Goal: Entertainment & Leisure: Consume media (video, audio)

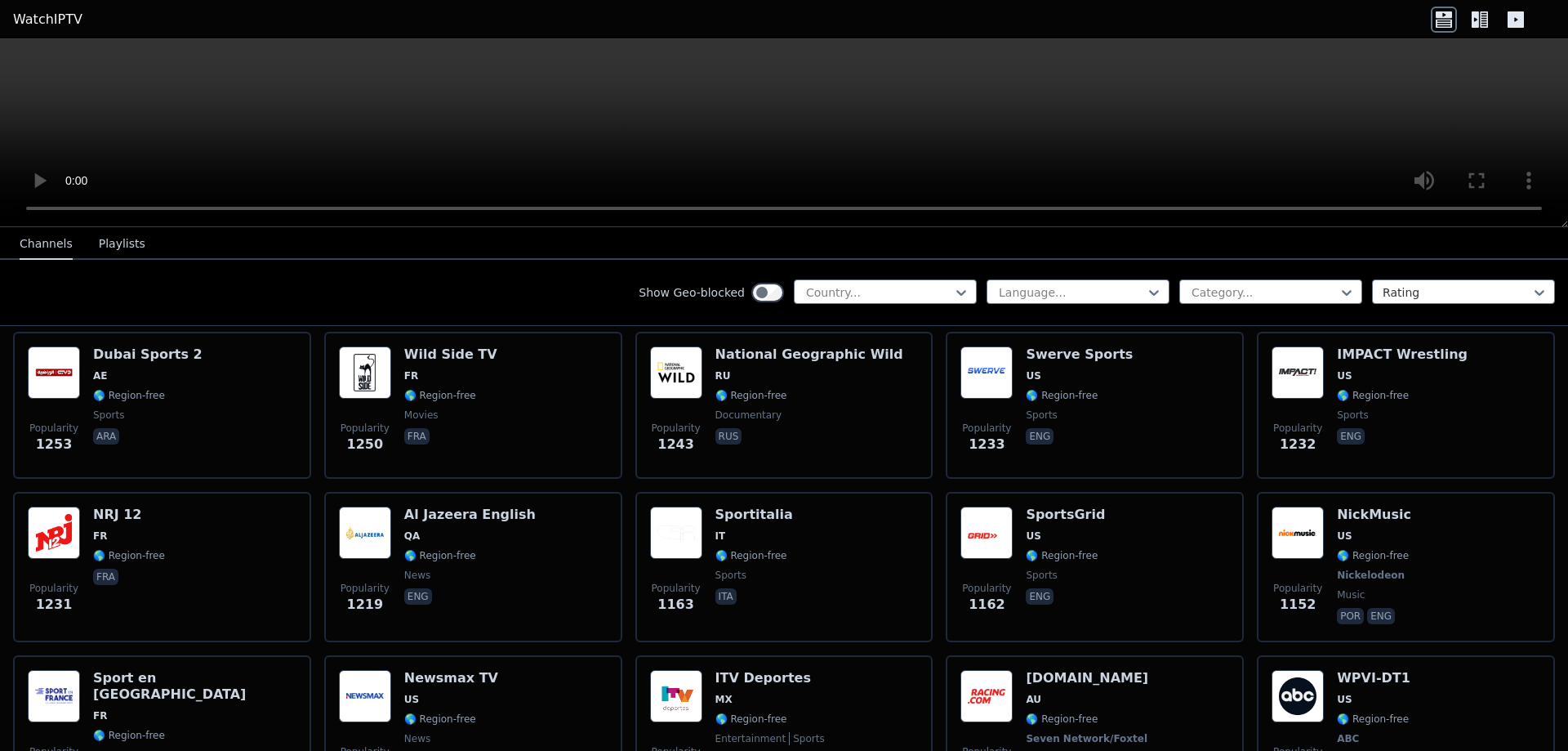
scroll to position [1879, 0]
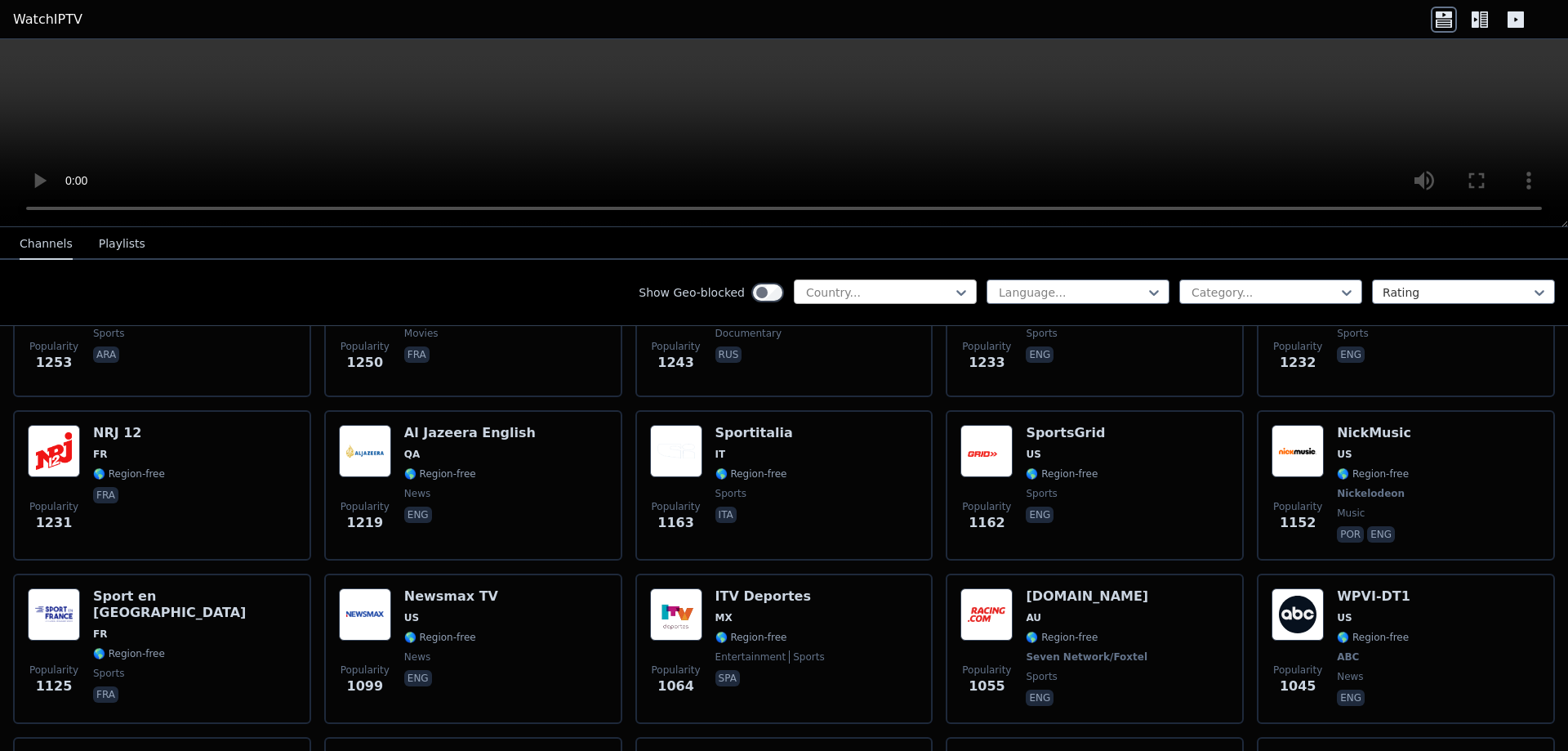
click at [879, 282] on div "Country..." at bounding box center [885, 291] width 183 height 25
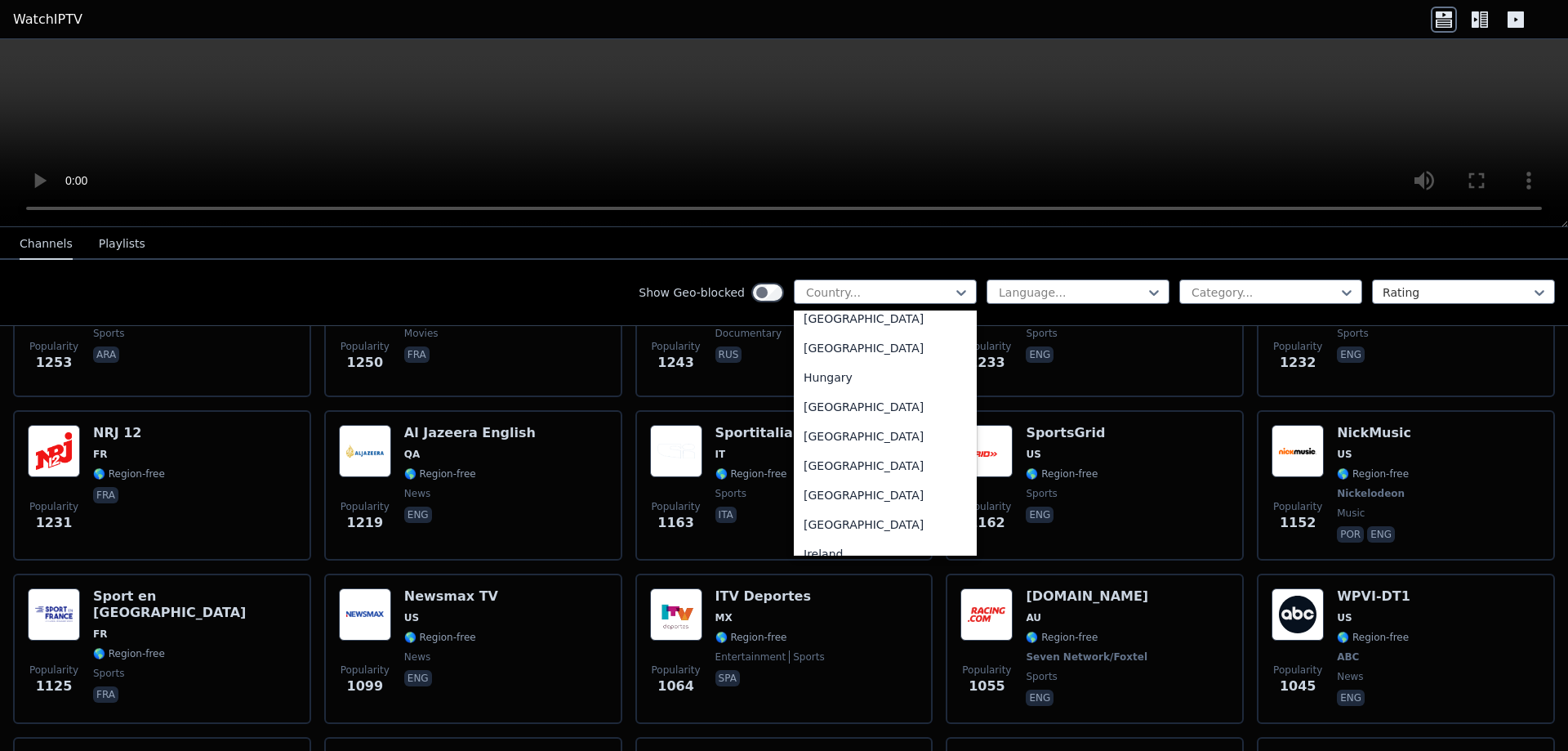
scroll to position [2450, 0]
click at [815, 421] on div "[GEOGRAPHIC_DATA]" at bounding box center [885, 407] width 183 height 29
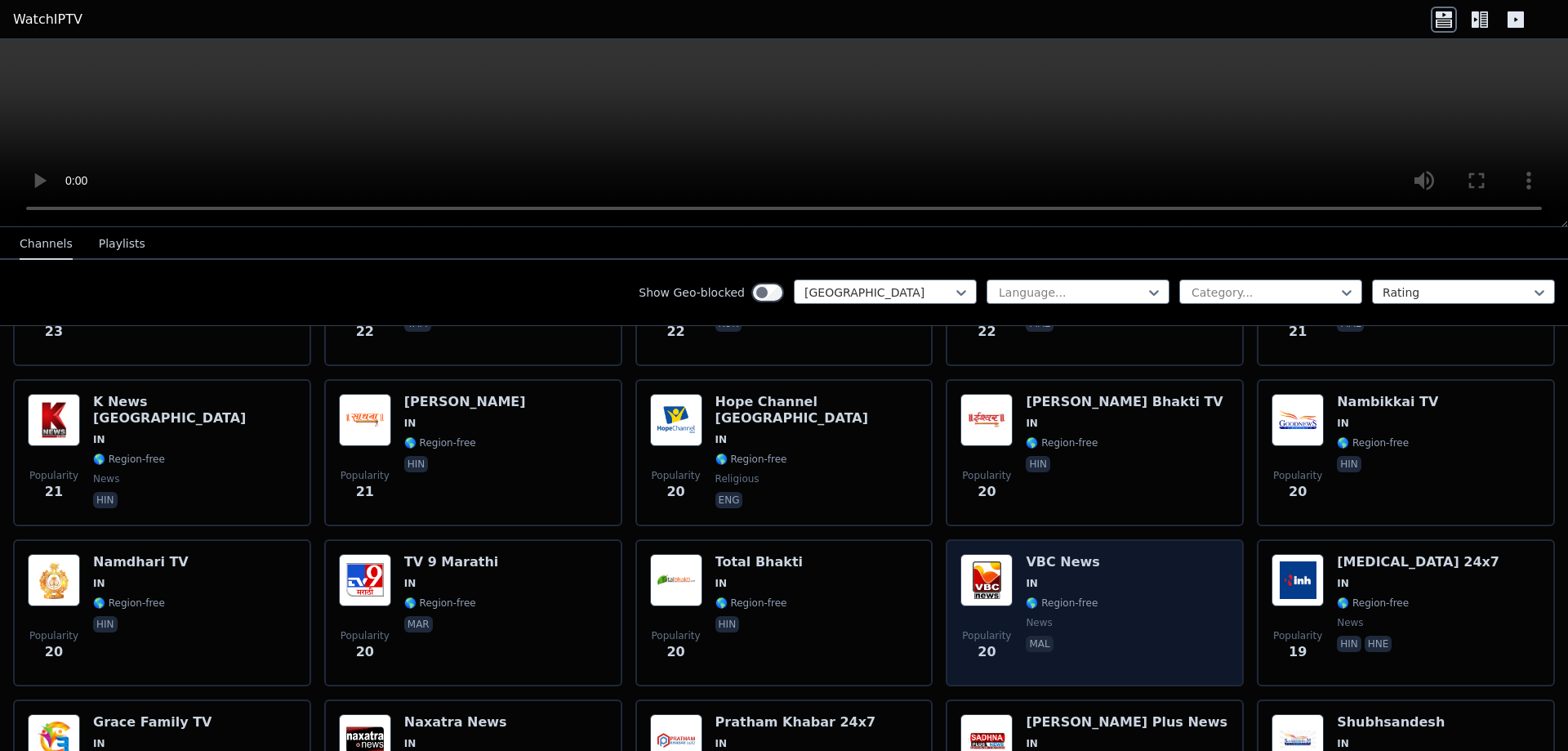
scroll to position [3839, 0]
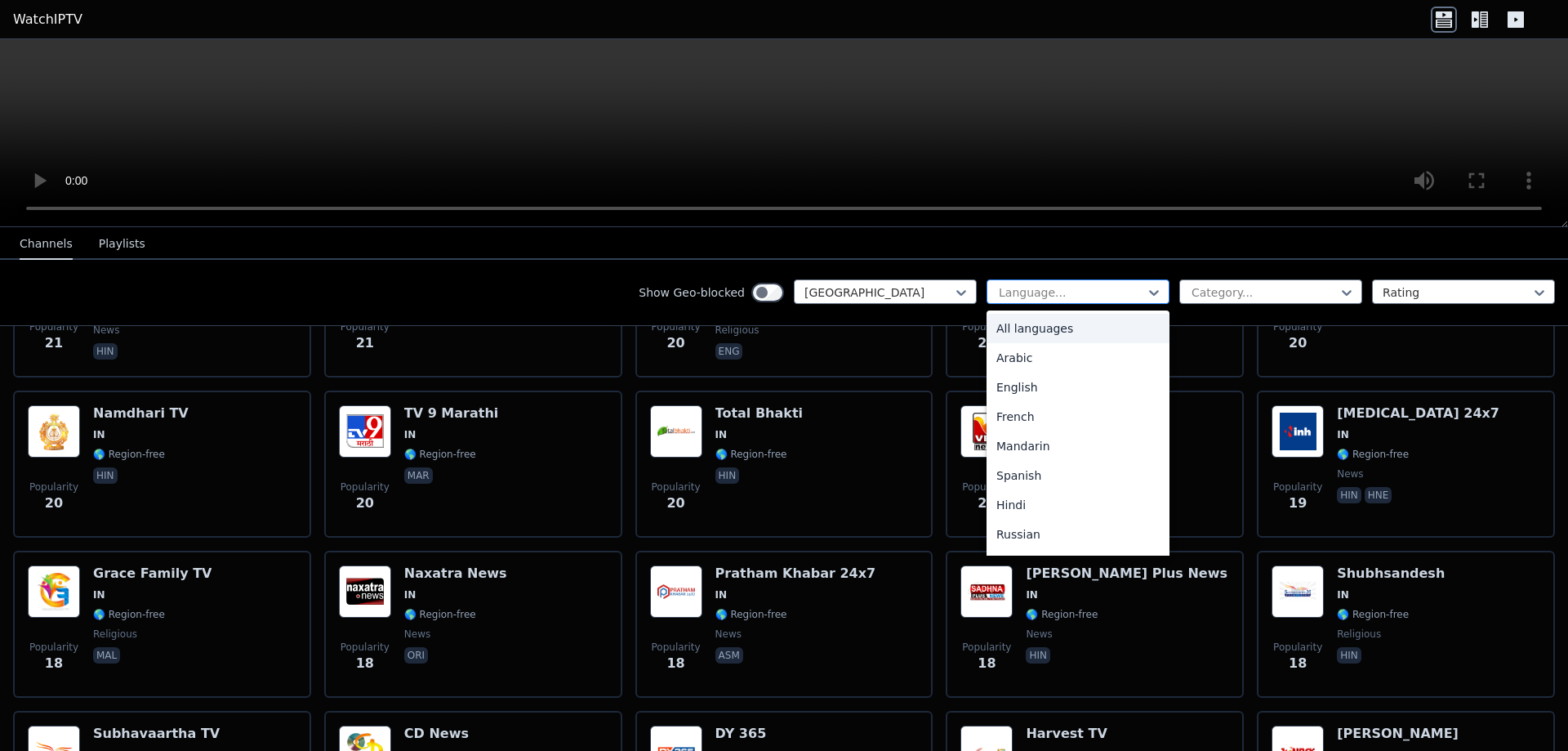
click at [1115, 296] on div at bounding box center [1072, 292] width 149 height 16
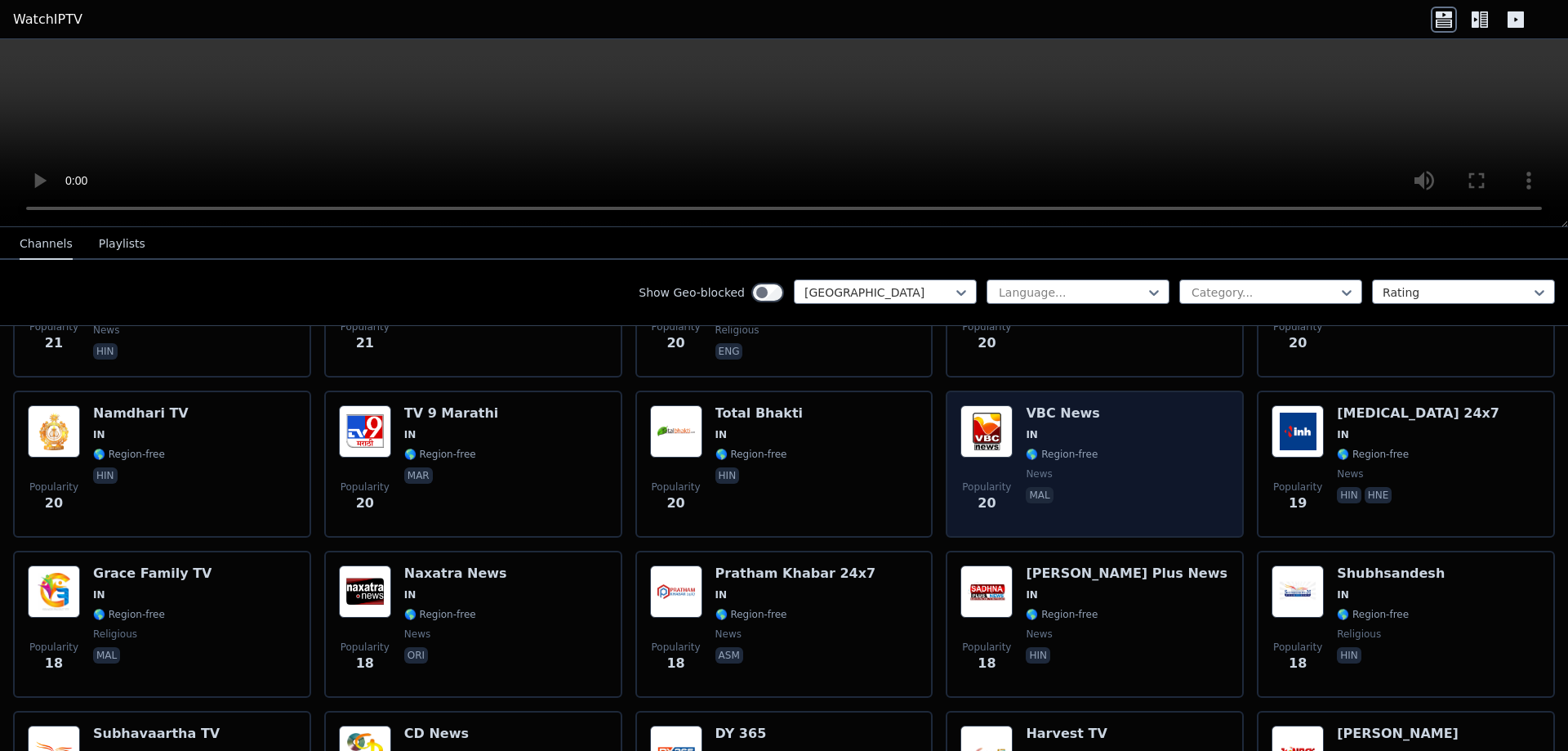
drag, startPoint x: 1026, startPoint y: 474, endPoint x: 1018, endPoint y: 491, distance: 18.8
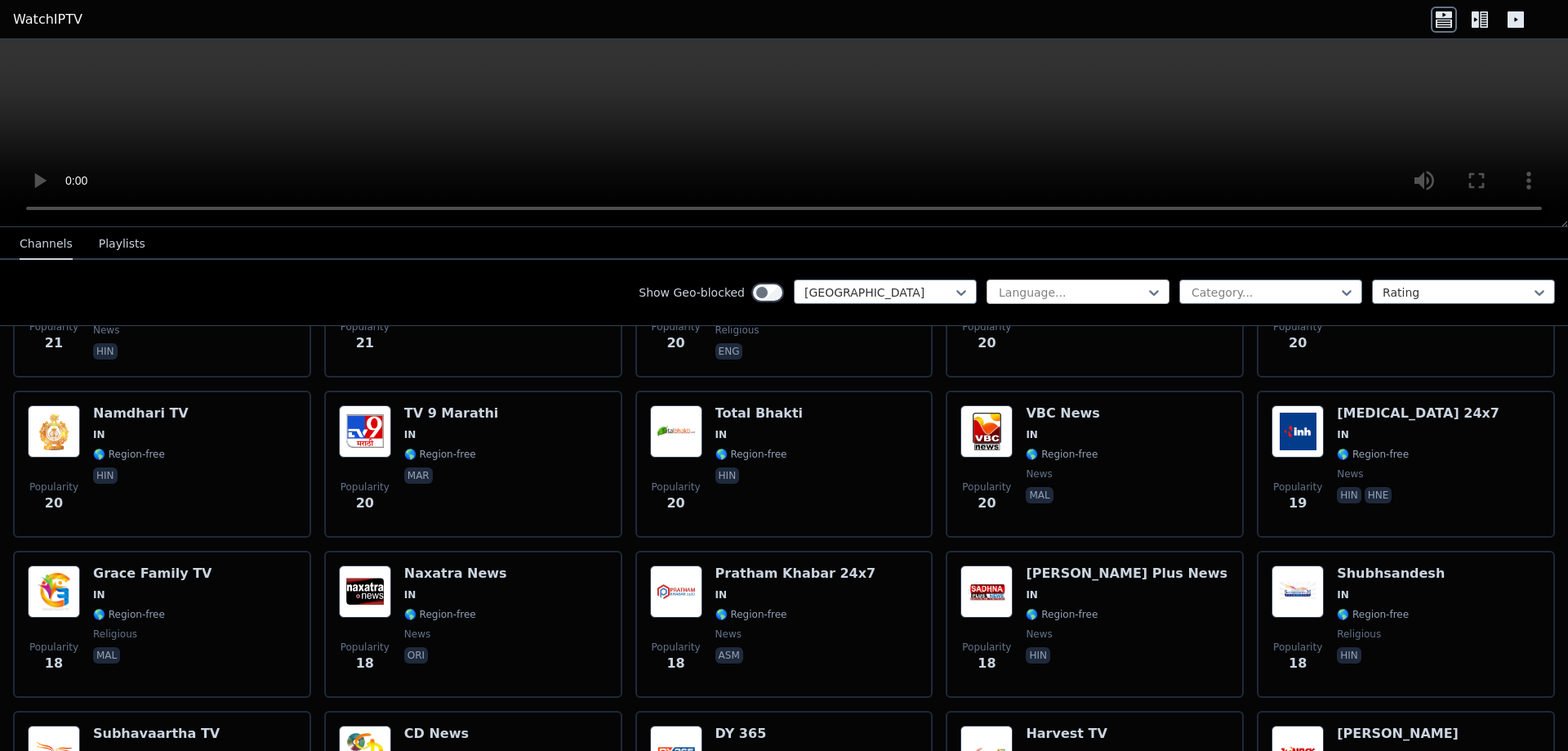
drag, startPoint x: 1018, startPoint y: 491, endPoint x: 1005, endPoint y: 298, distance: 193.4
click at [1005, 298] on div at bounding box center [1072, 292] width 149 height 16
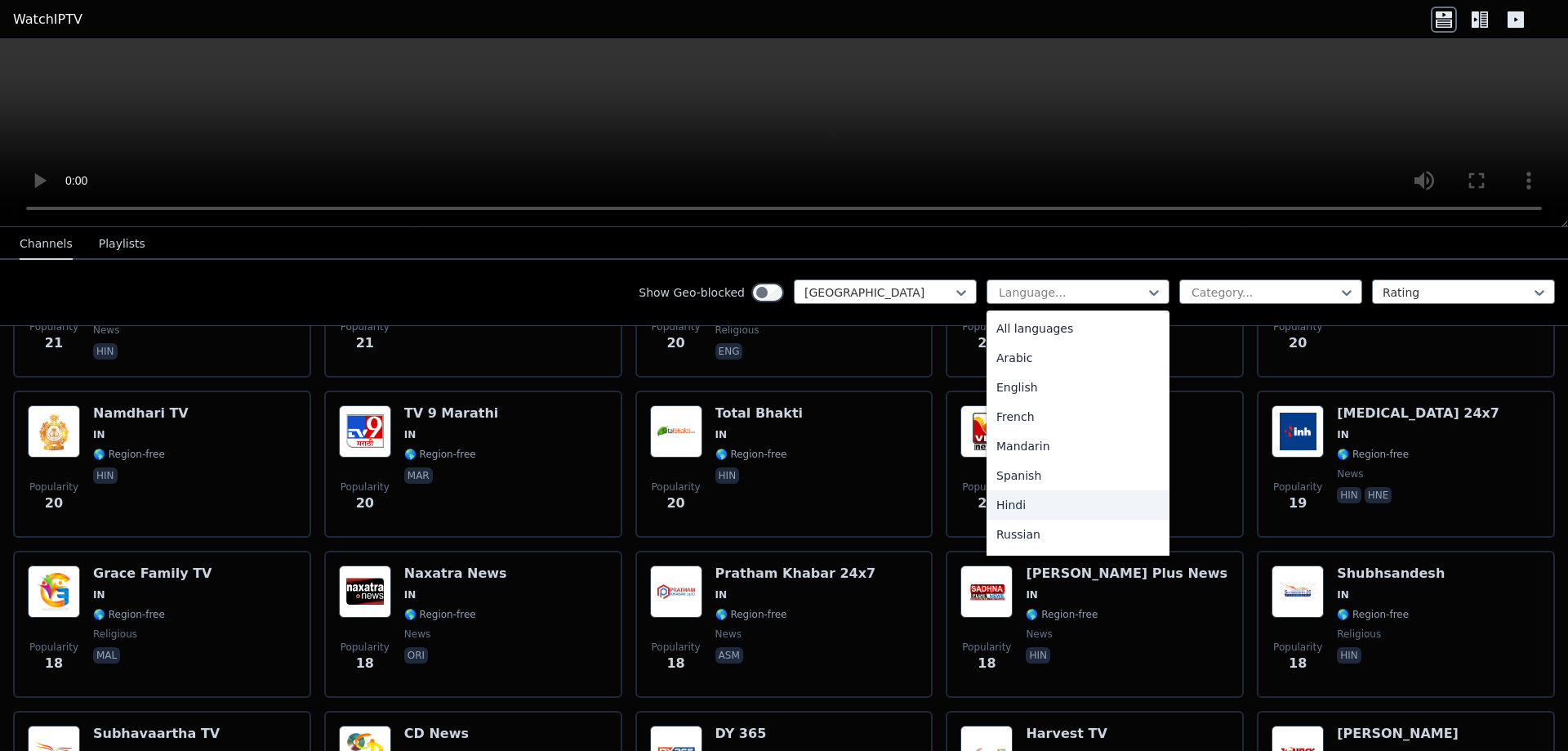
click at [999, 495] on div "Hindi" at bounding box center [1078, 505] width 183 height 29
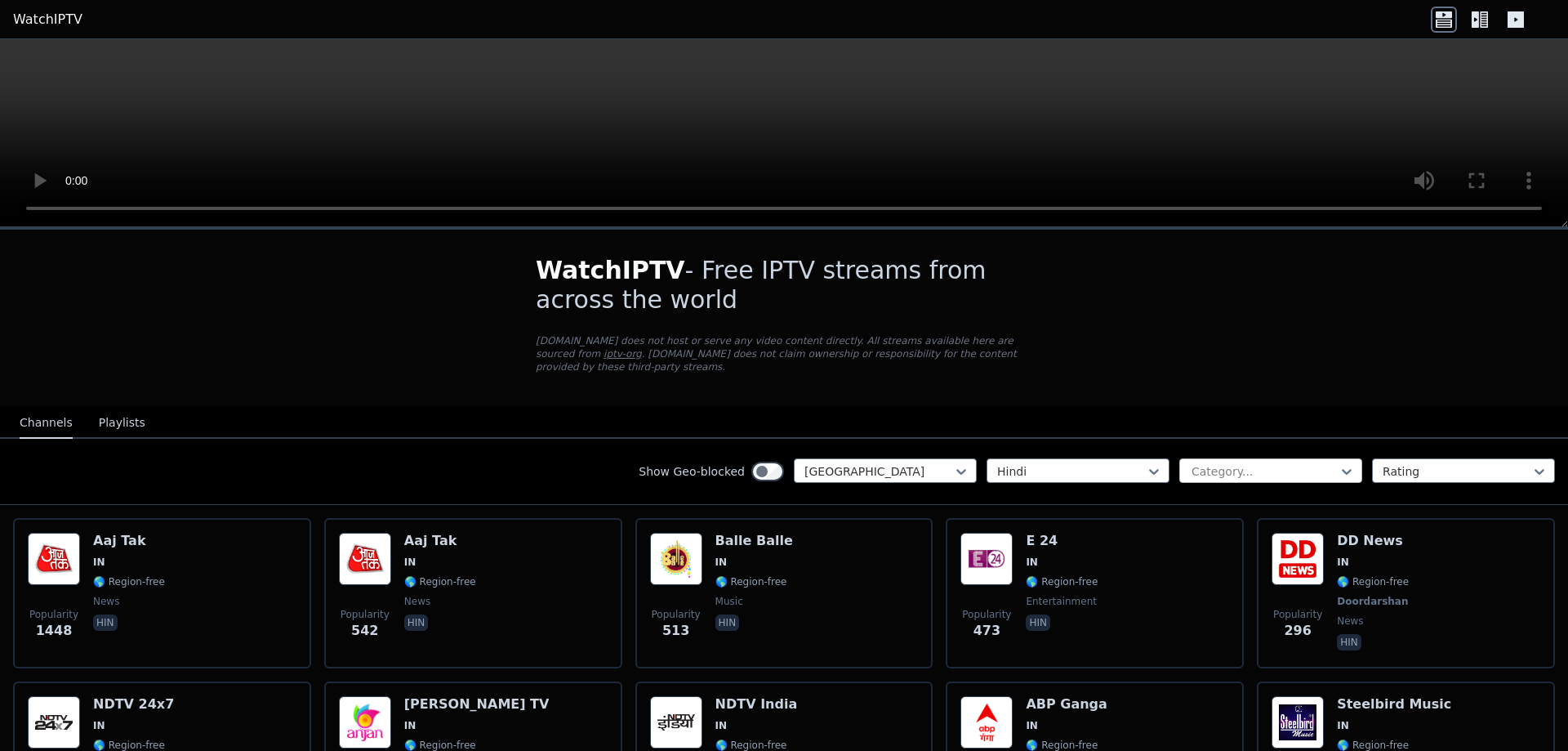
click at [1224, 463] on div at bounding box center [1265, 471] width 149 height 16
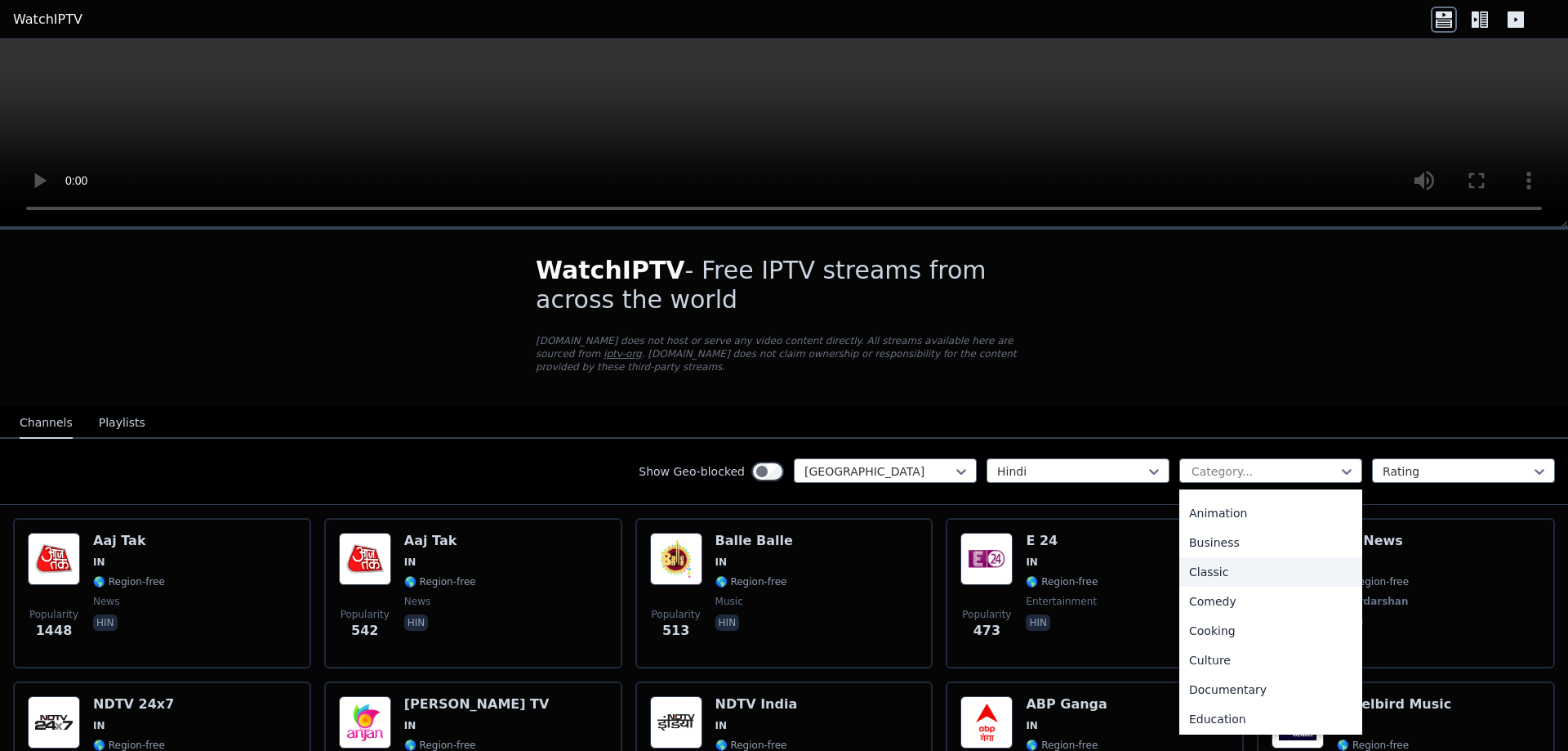
scroll to position [82, 0]
click at [1213, 705] on div "Entertainment" at bounding box center [1271, 719] width 183 height 29
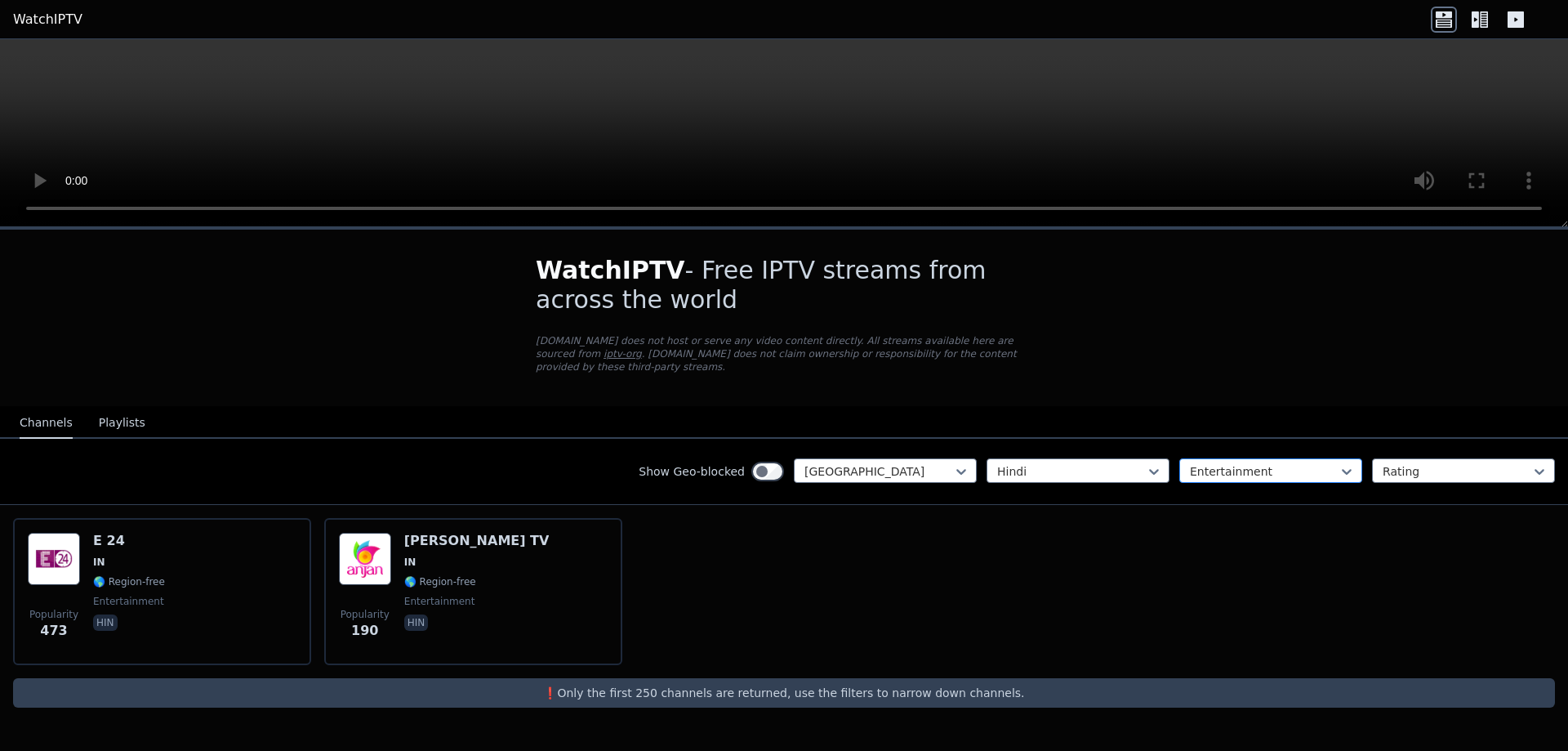
click at [1193, 463] on input "text" at bounding box center [1192, 471] width 3 height 16
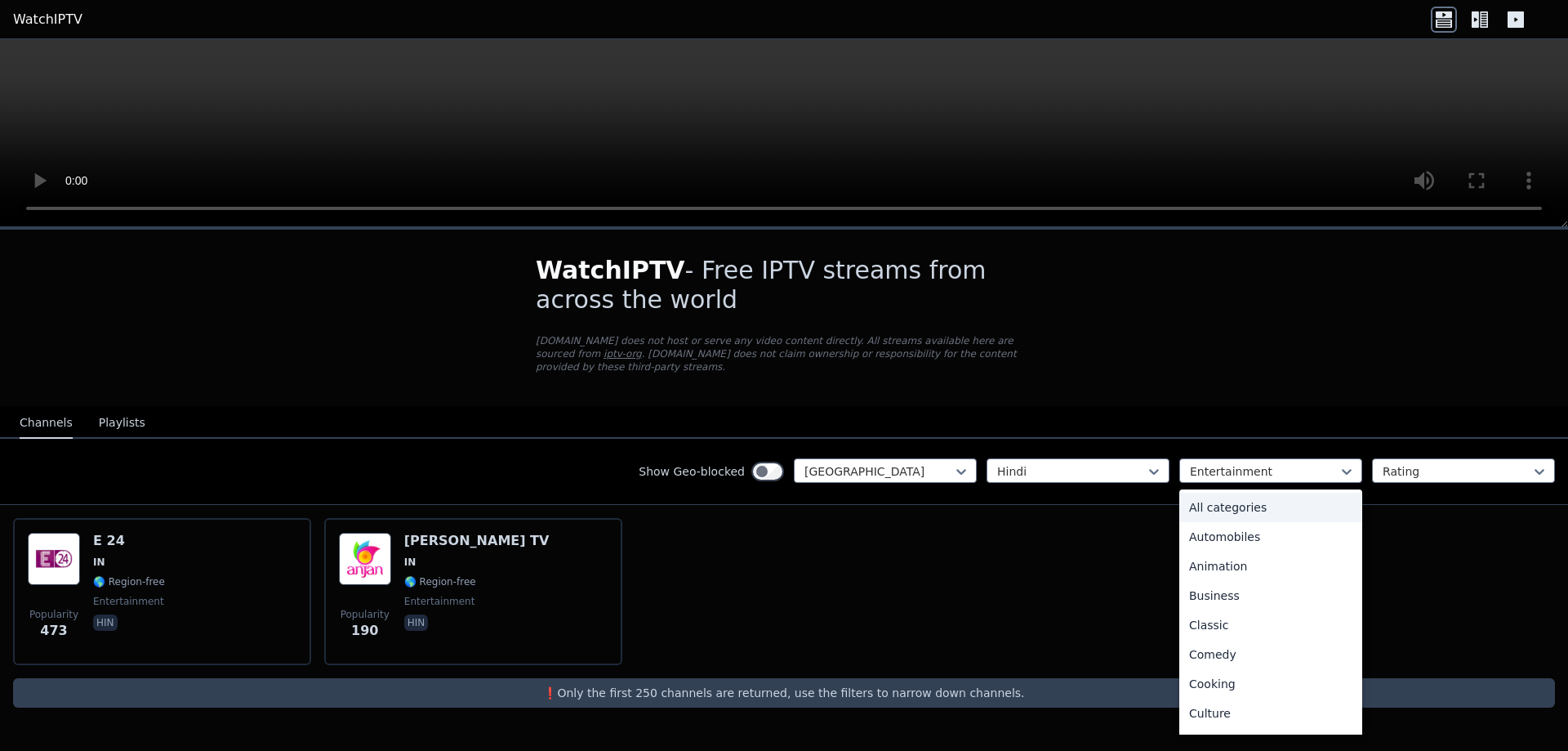
click at [1266, 492] on div "All categories" at bounding box center [1271, 507] width 183 height 29
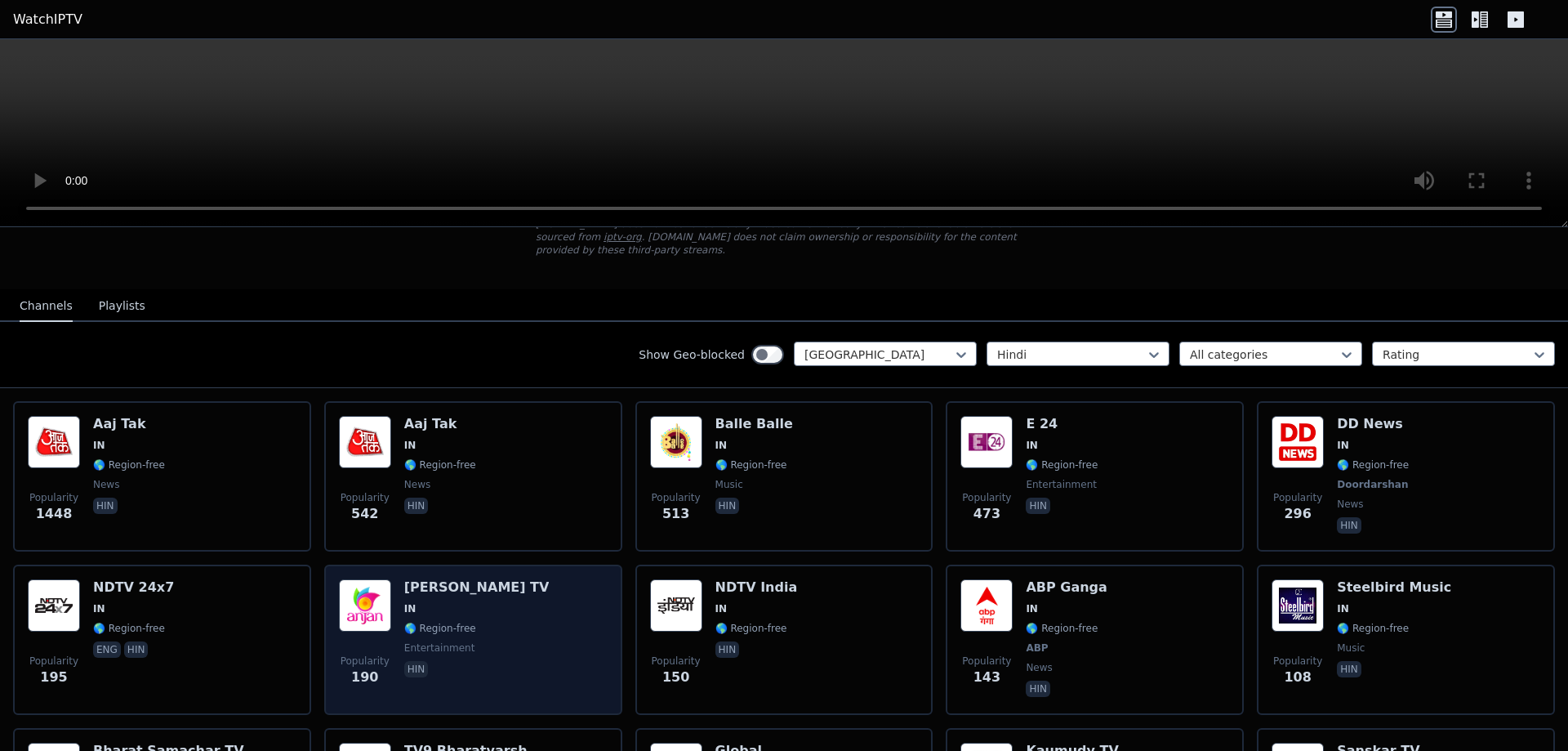
scroll to position [82, 0]
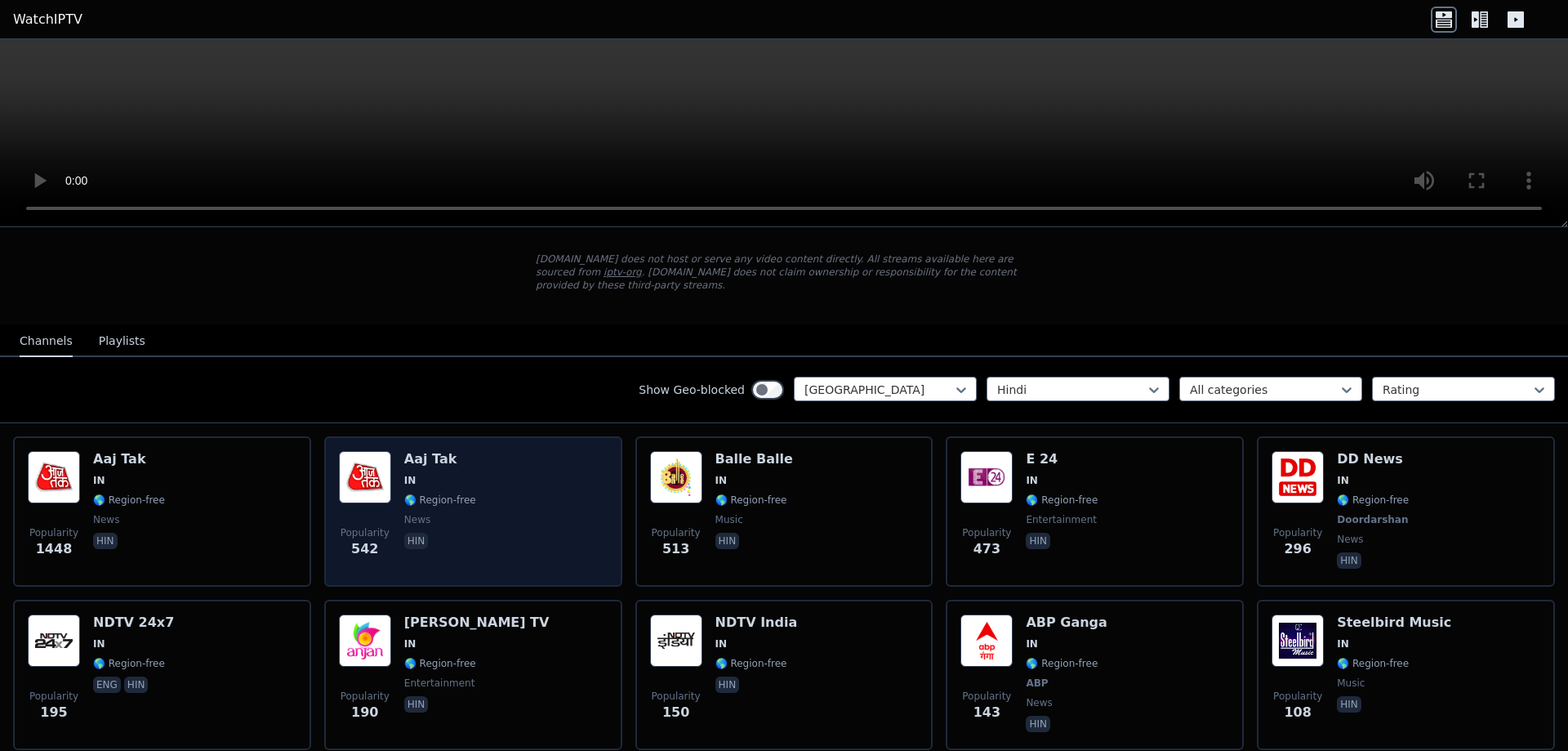
click at [387, 516] on span "Popularity 542" at bounding box center [365, 542] width 52 height 52
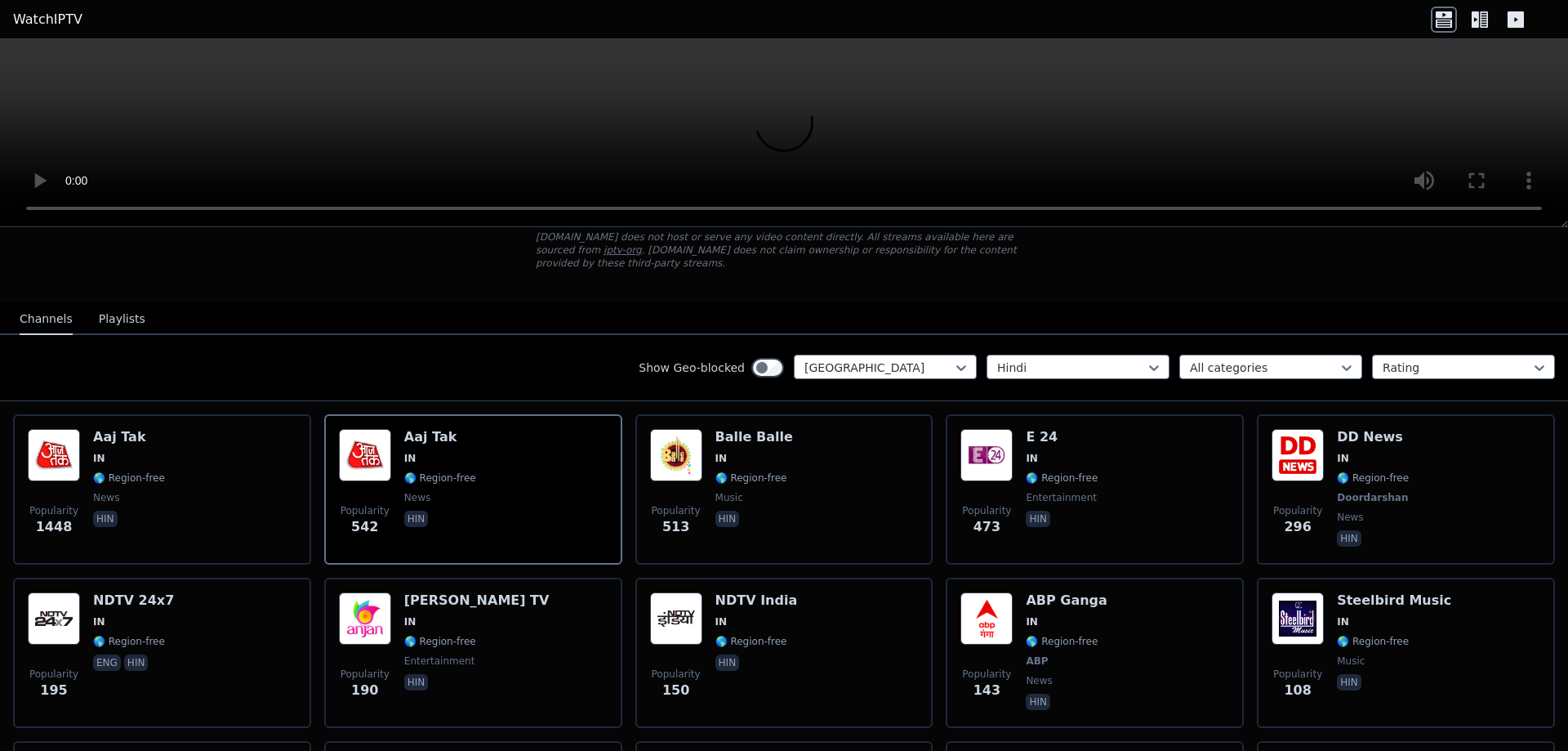
scroll to position [0, 0]
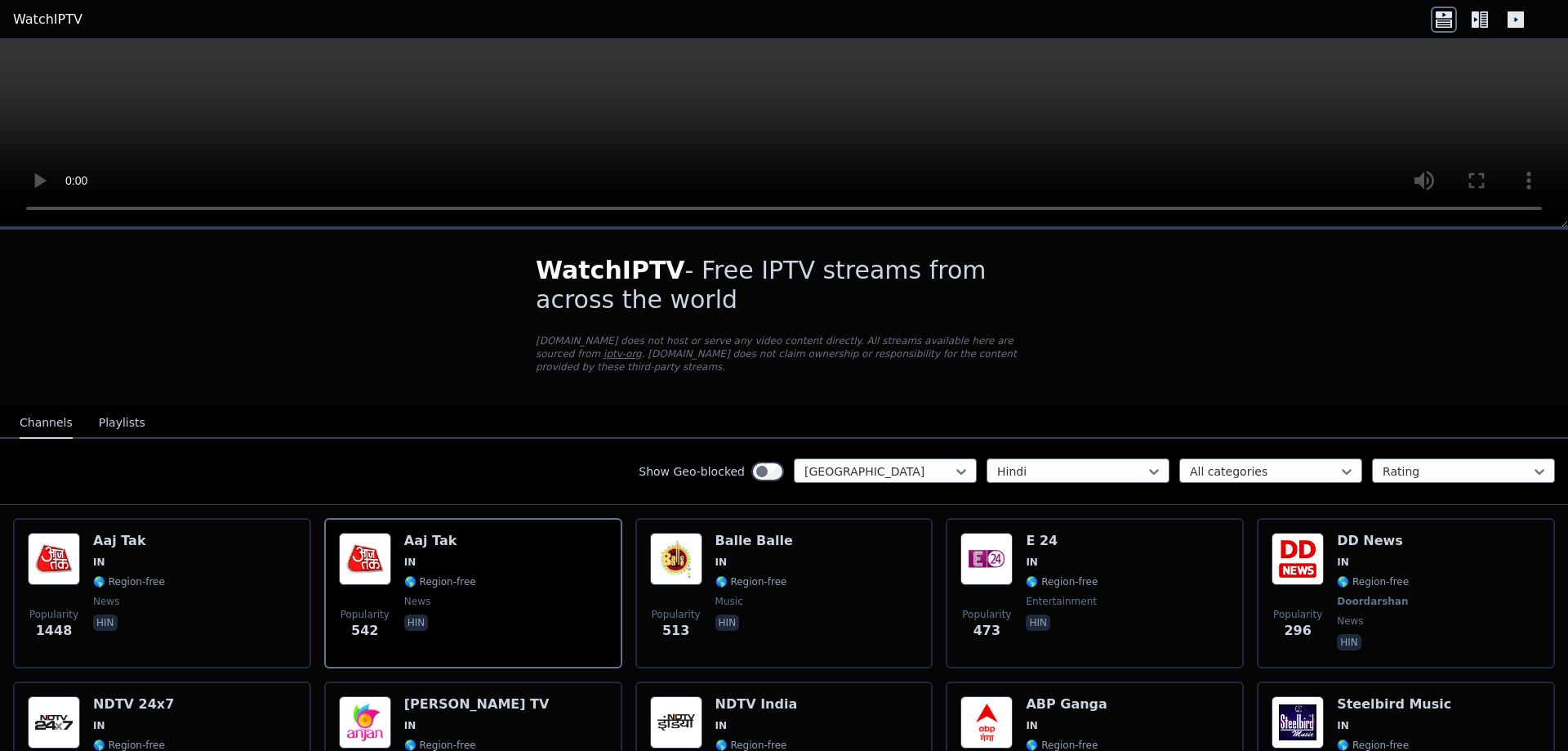
click at [762, 77] on video at bounding box center [784, 133] width 1568 height 188
